Goal: Use online tool/utility: Utilize a website feature to perform a specific function

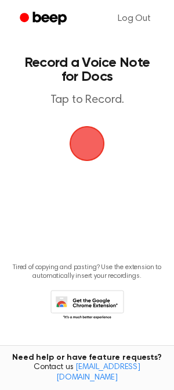
click at [92, 152] on span "button" at bounding box center [87, 143] width 65 height 65
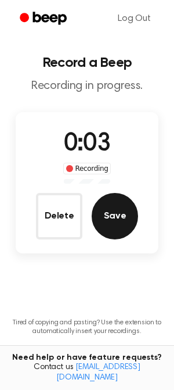
click at [122, 220] on button "Save" at bounding box center [115, 216] width 47 height 47
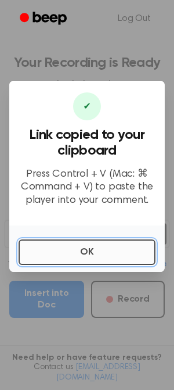
click at [108, 256] on button "OK" at bounding box center [87, 253] width 137 height 26
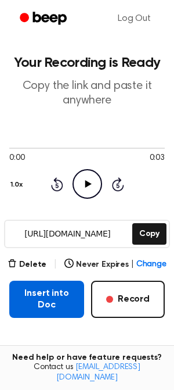
click at [67, 303] on button "Insert into Doc" at bounding box center [46, 299] width 75 height 37
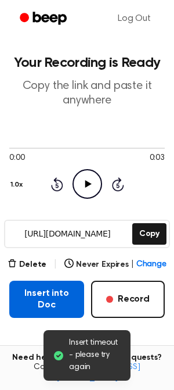
click at [67, 303] on button "Insert into Doc" at bounding box center [46, 299] width 75 height 37
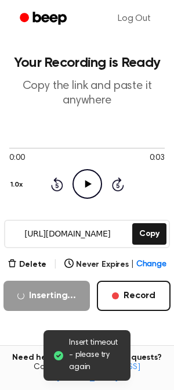
click at [80, 188] on icon "Play Audio" at bounding box center [88, 184] width 30 height 30
